Goal: Information Seeking & Learning: Learn about a topic

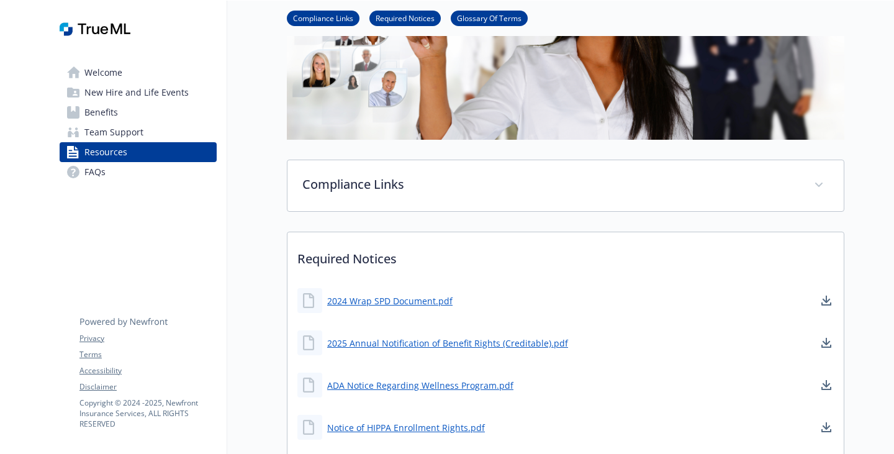
click at [143, 142] on span "Team Support" at bounding box center [113, 132] width 59 height 20
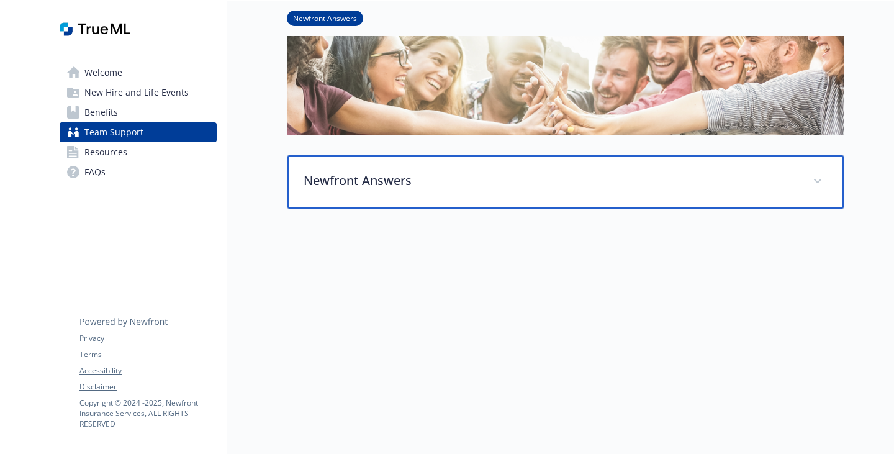
click at [582, 174] on div "Newfront Answers" at bounding box center [565, 181] width 556 height 53
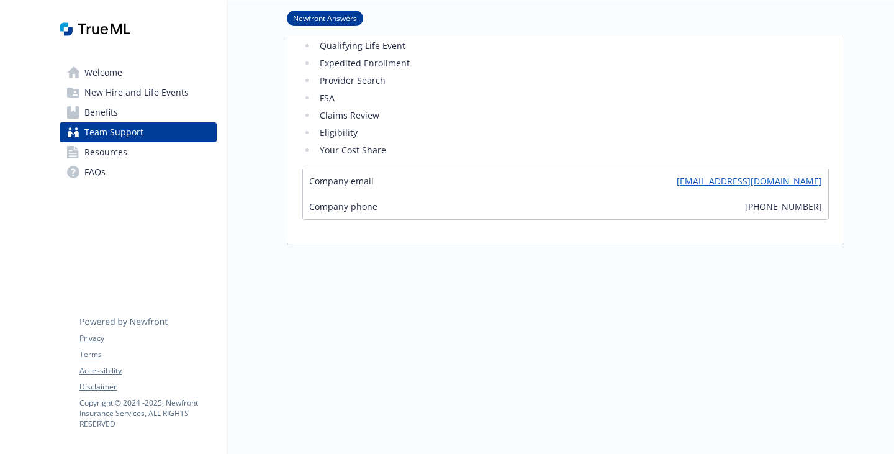
scroll to position [440, 0]
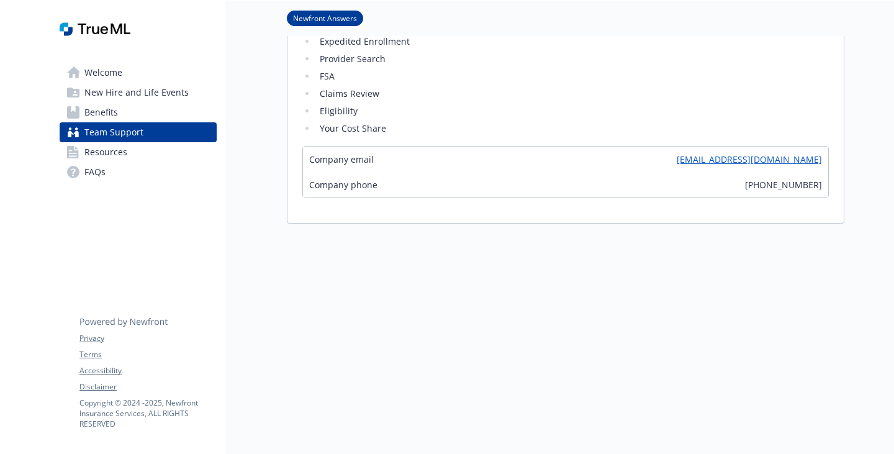
click at [636, 84] on li "FSA" at bounding box center [572, 76] width 513 height 15
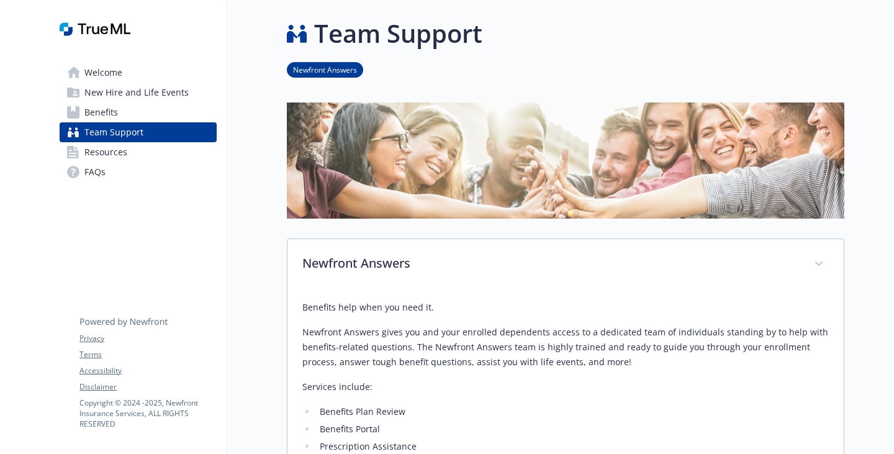
scroll to position [0, 0]
click at [138, 258] on div "Welcome New Hire and Life Events Benefits Team Support Resources FAQs Privacy T…" at bounding box center [139, 455] width 178 height 908
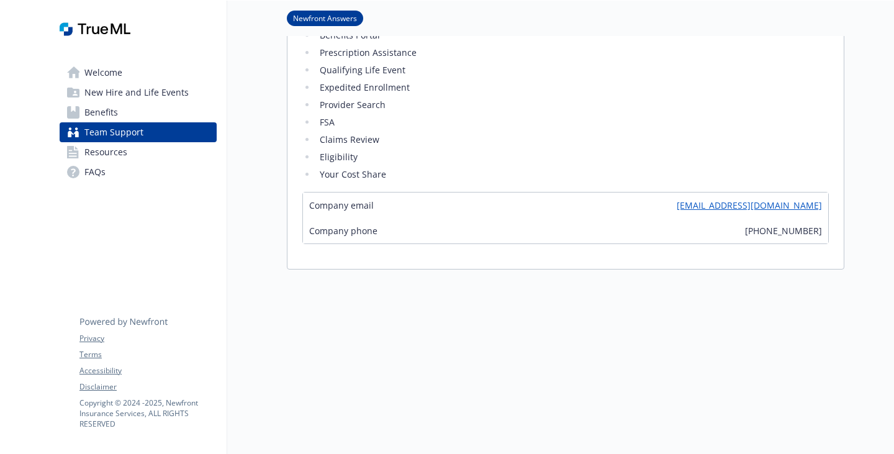
scroll to position [435, 0]
